Goal: Task Accomplishment & Management: Manage account settings

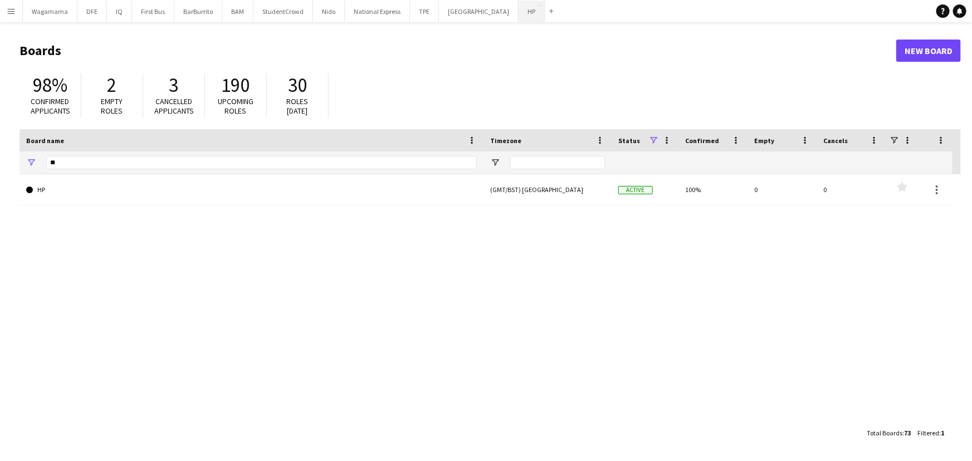
click at [519, 11] on button "HP Close" at bounding box center [532, 12] width 26 height 22
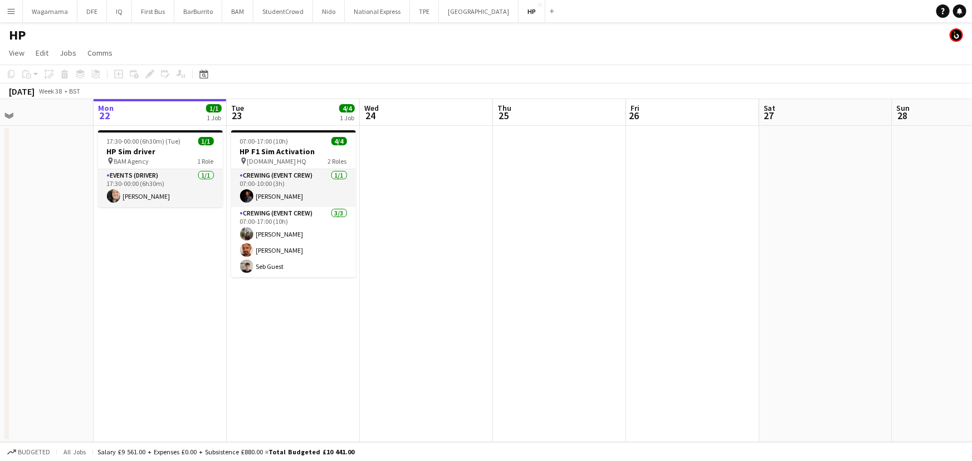
scroll to position [0, 329]
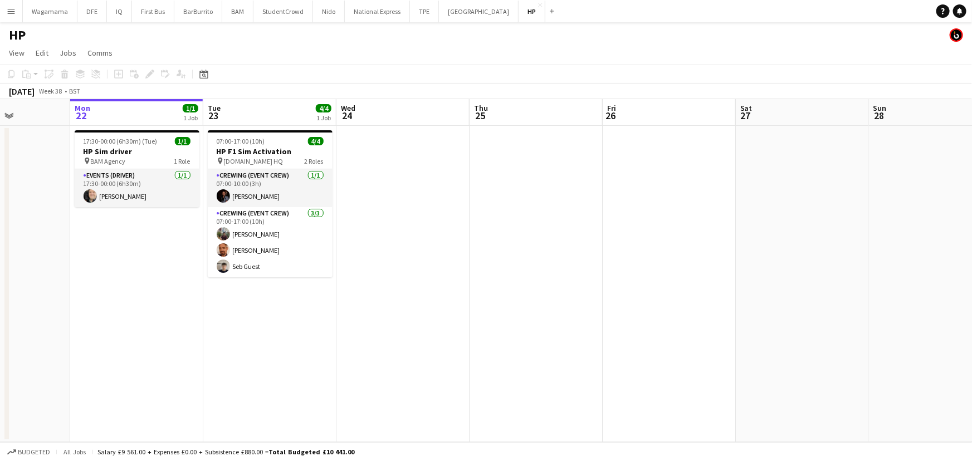
drag, startPoint x: 663, startPoint y: 189, endPoint x: 599, endPoint y: 188, distance: 63.5
click at [599, 188] on app-calendar-viewport "Fri 19 6/6 1 Job Sat 20 Sun 21 Mon 22 1/1 1 Job Tue 23 4/4 1 Job Wed 24 Thu 25 …" at bounding box center [486, 270] width 972 height 343
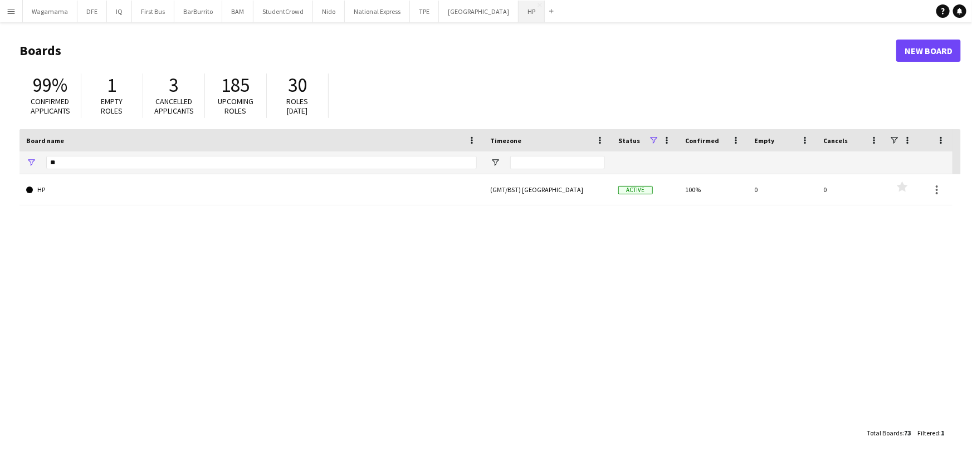
click at [519, 4] on button "HP Close" at bounding box center [532, 12] width 26 height 22
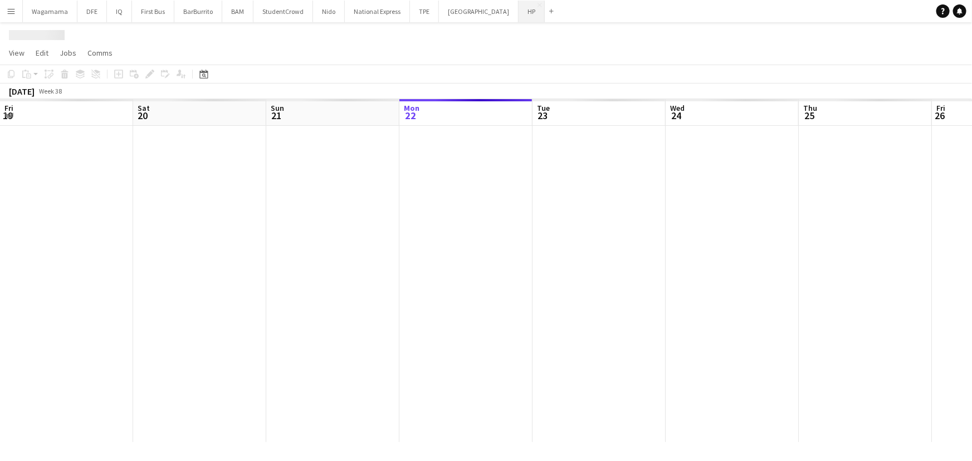
scroll to position [0, 266]
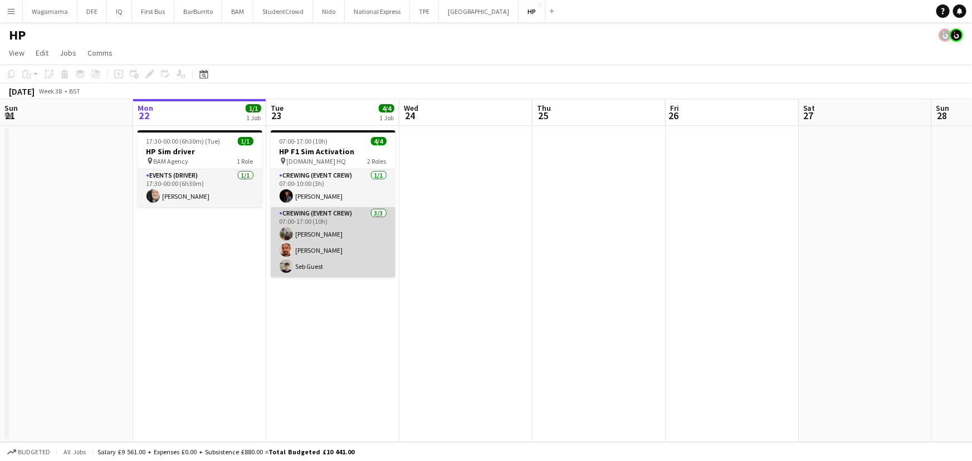
click at [318, 267] on app-card-role "Crewing (Event Crew) 3/3 07:00-17:00 (10h) Harshit Harshit James Allen Seb Guest" at bounding box center [333, 242] width 125 height 70
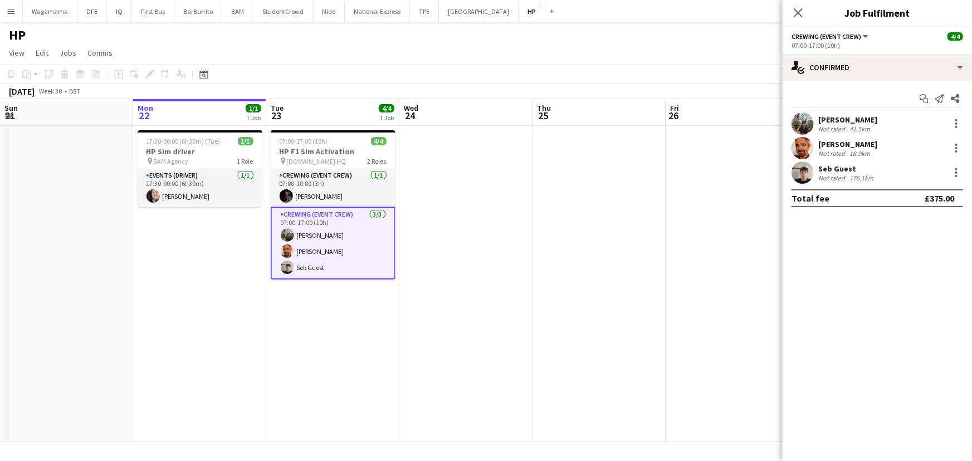
click at [855, 115] on div "[PERSON_NAME]" at bounding box center [847, 120] width 59 height 10
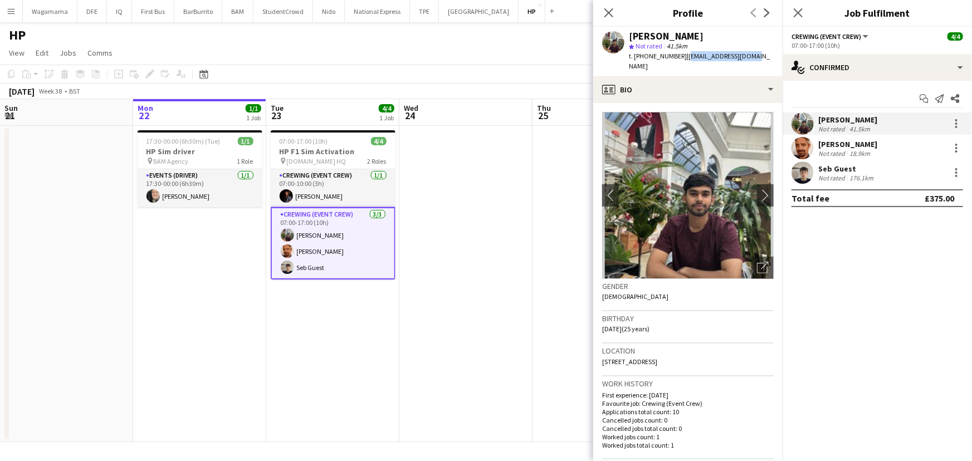
drag, startPoint x: 742, startPoint y: 57, endPoint x: 685, endPoint y: 58, distance: 56.8
click at [685, 58] on div "Harshit Harshit star Not rated 41.5km t. +4407881969126 | kemharshit@gmail.com" at bounding box center [687, 52] width 189 height 50
copy span "kemharshit@gmail.com"
click at [828, 145] on div "[PERSON_NAME]" at bounding box center [847, 144] width 59 height 10
